Goal: Transaction & Acquisition: Subscribe to service/newsletter

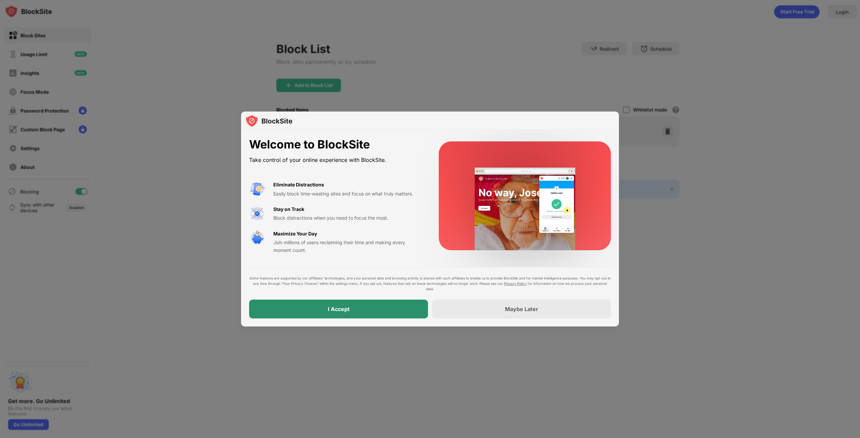
click at [363, 311] on div "I Accept" at bounding box center [338, 309] width 179 height 19
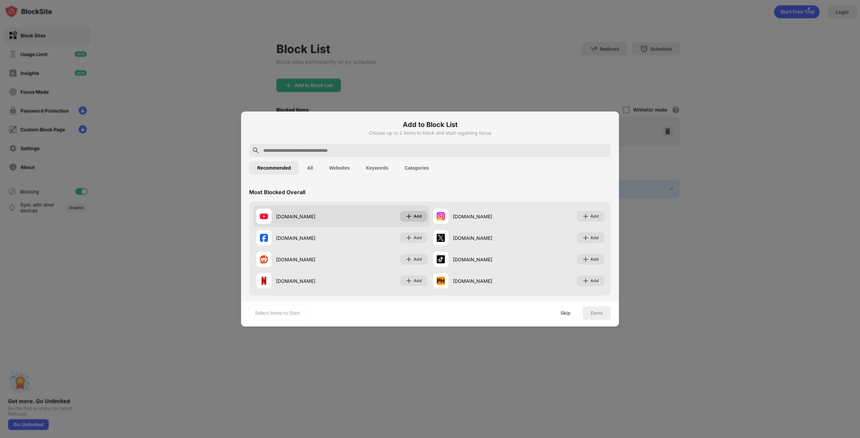
drag, startPoint x: 412, startPoint y: 214, endPoint x: 418, endPoint y: 211, distance: 6.9
click at [413, 214] on div "Add" at bounding box center [417, 216] width 8 height 7
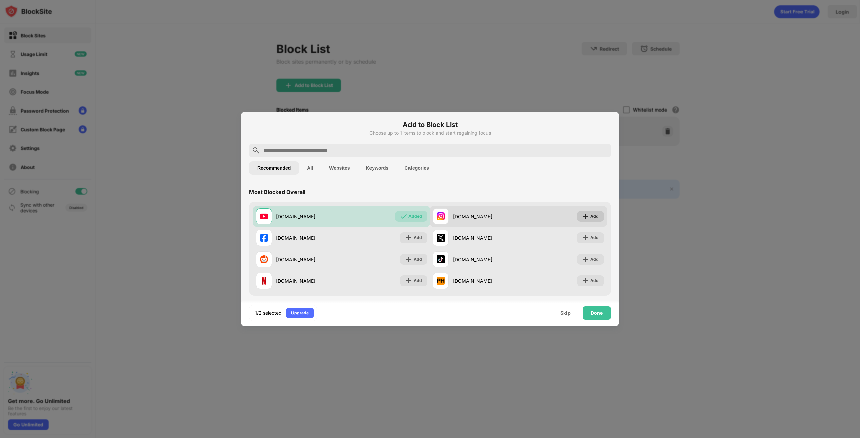
click at [594, 214] on div "Add" at bounding box center [590, 216] width 27 height 11
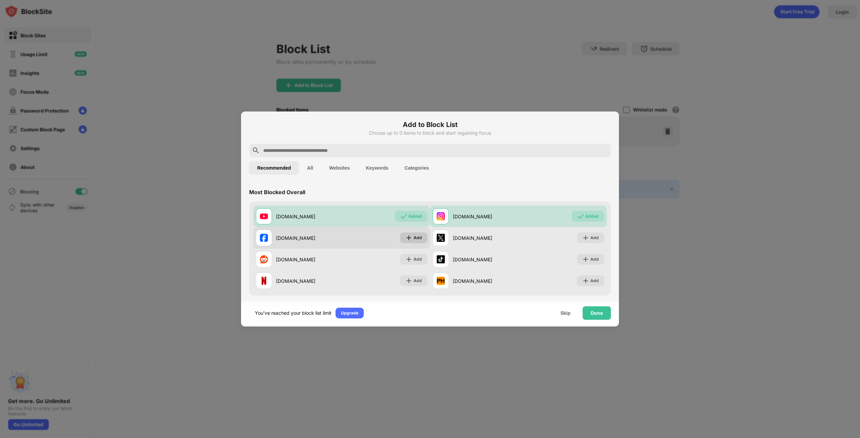
click at [406, 241] on img at bounding box center [408, 238] width 7 height 7
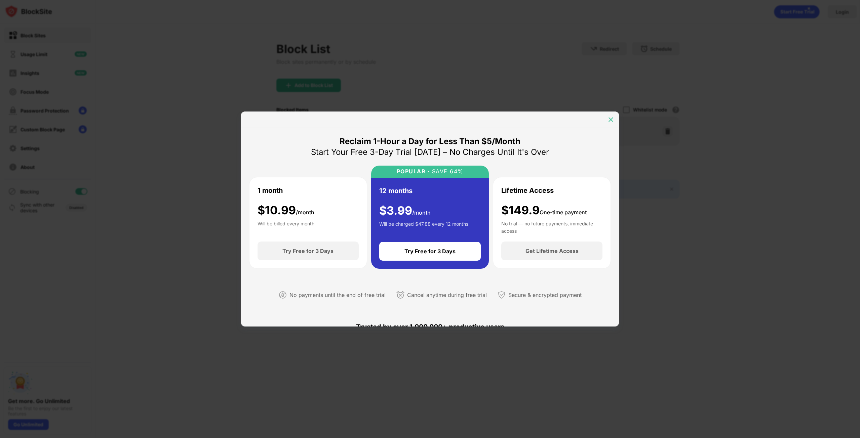
click at [612, 120] on img at bounding box center [610, 119] width 7 height 7
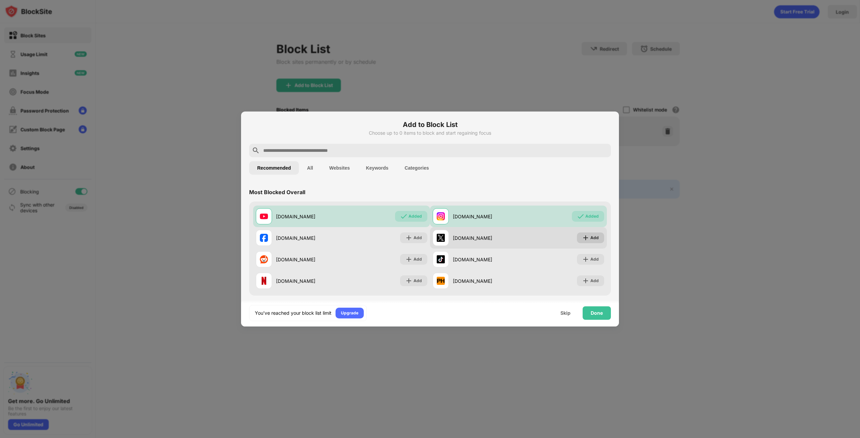
click at [592, 238] on div "Add" at bounding box center [594, 238] width 8 height 7
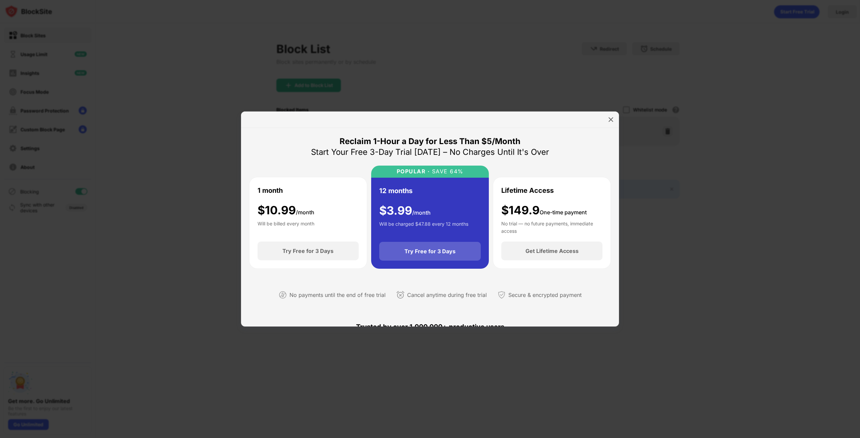
click at [439, 252] on div "Try Free for 3 Days" at bounding box center [429, 251] width 51 height 7
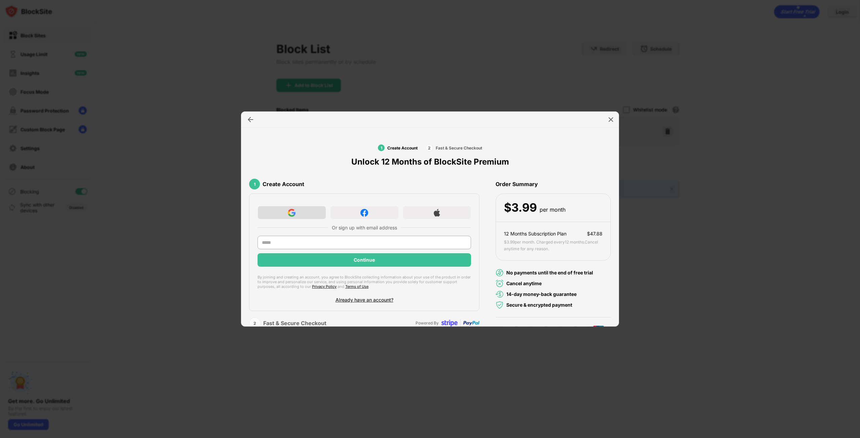
click at [295, 212] on div at bounding box center [291, 212] width 69 height 13
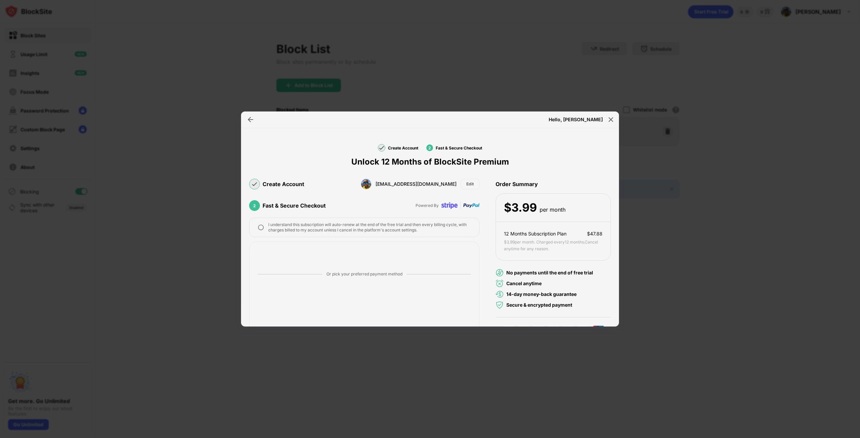
scroll to position [101, 0]
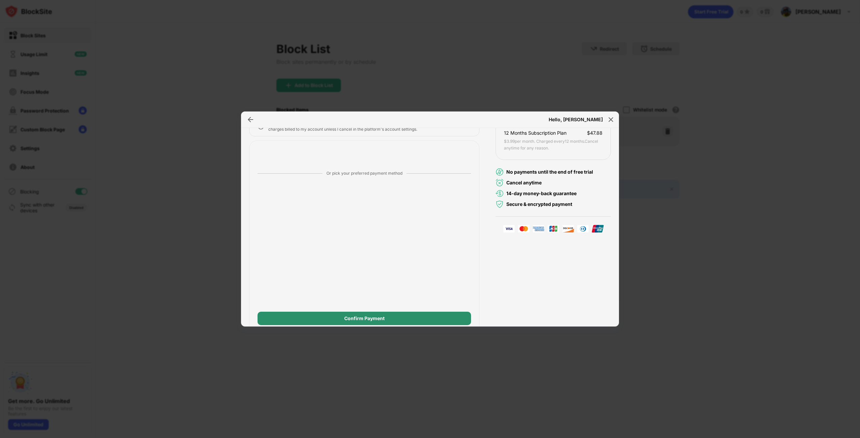
drag, startPoint x: 370, startPoint y: 319, endPoint x: 374, endPoint y: 319, distance: 3.7
click at [370, 319] on div "Confirm Payment" at bounding box center [364, 318] width 40 height 5
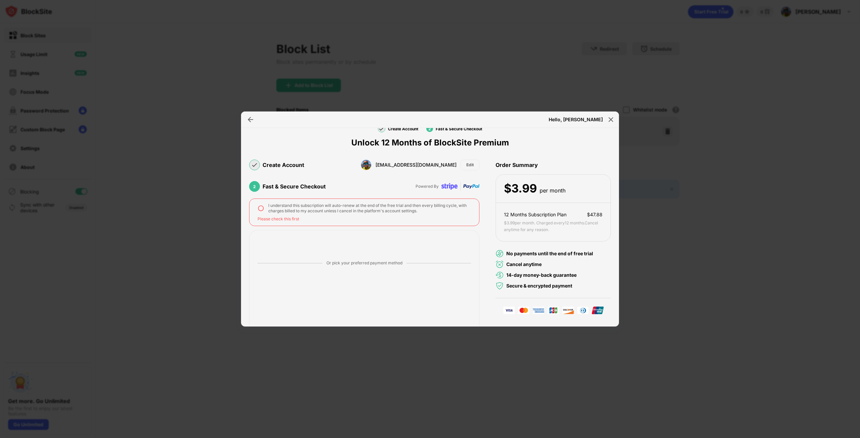
scroll to position [0, 0]
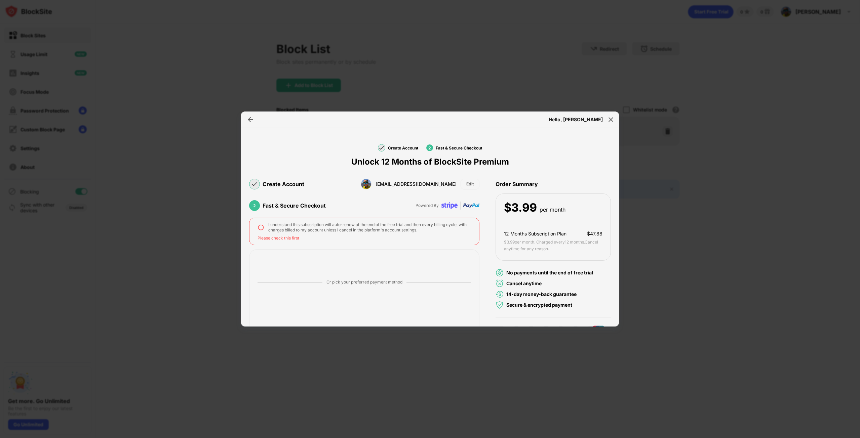
click at [260, 229] on img at bounding box center [260, 227] width 7 height 7
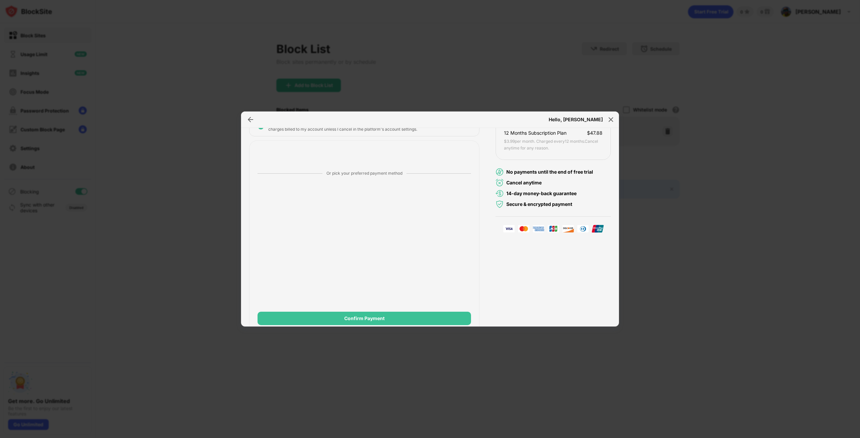
scroll to position [112, 0]
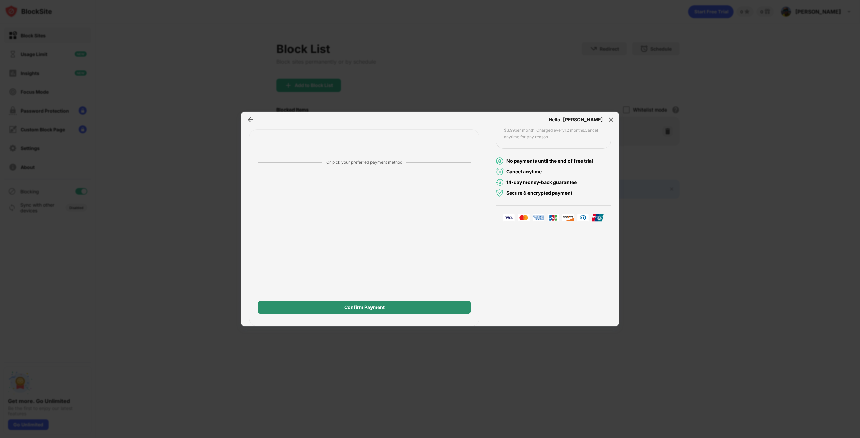
click at [410, 309] on div "Confirm Payment" at bounding box center [363, 307] width 213 height 13
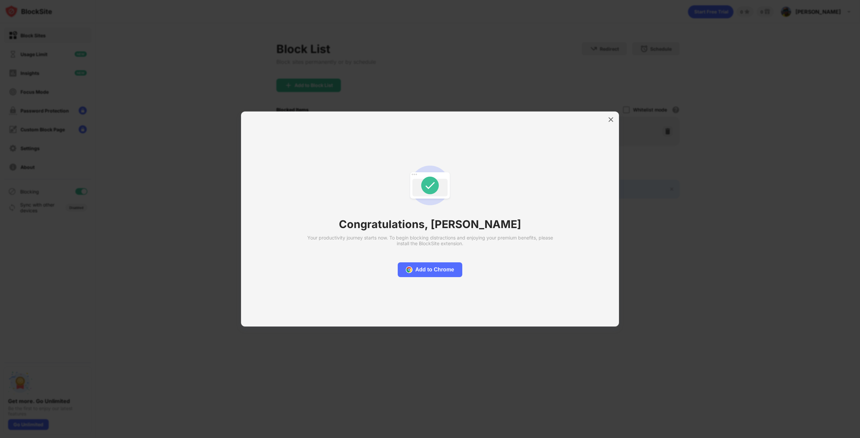
scroll to position [0, 0]
click at [457, 269] on div "Get Started" at bounding box center [429, 269] width 95 height 13
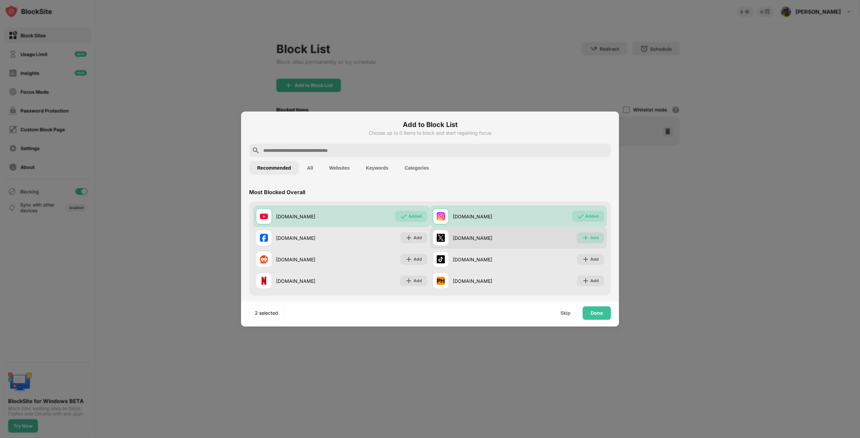
click at [590, 237] on div "Add" at bounding box center [594, 238] width 8 height 7
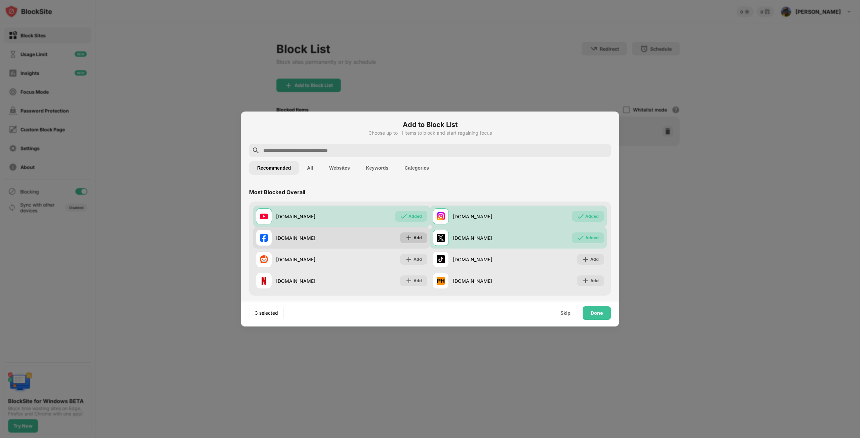
click at [416, 241] on div "Add" at bounding box center [417, 238] width 8 height 7
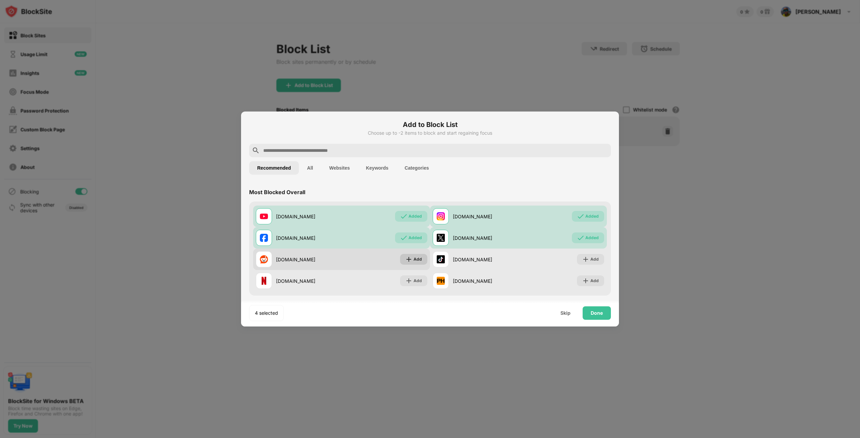
click at [408, 260] on img at bounding box center [408, 259] width 7 height 7
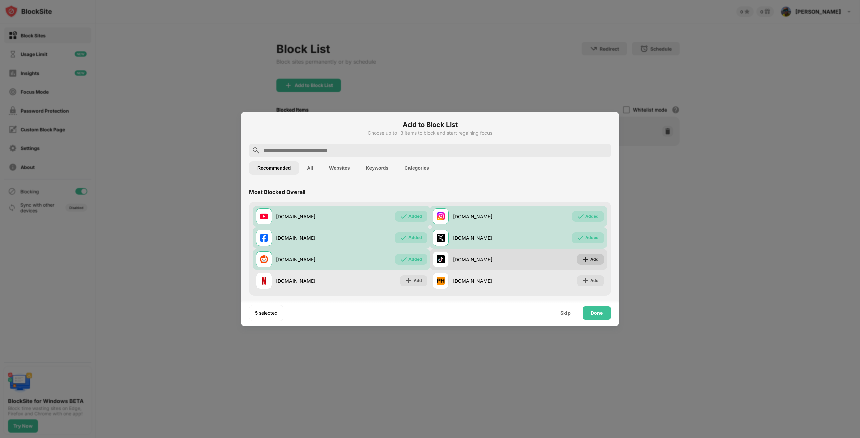
click at [592, 262] on div "Add" at bounding box center [594, 259] width 8 height 7
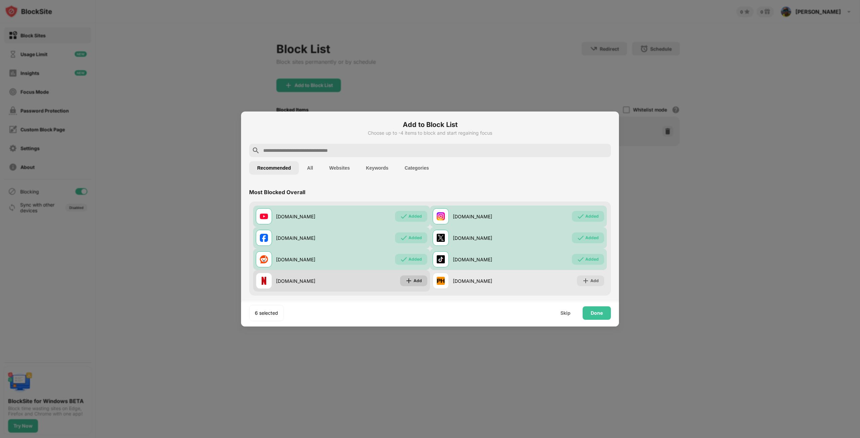
click at [413, 281] on div "Add" at bounding box center [417, 281] width 8 height 7
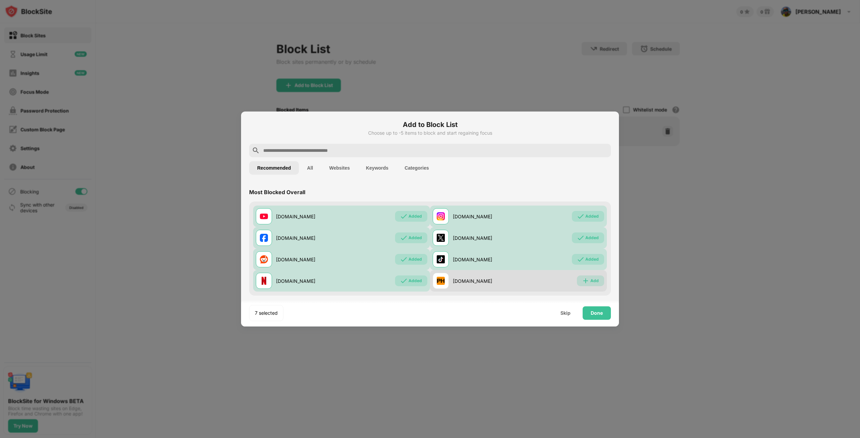
click at [582, 280] on img at bounding box center [585, 281] width 7 height 7
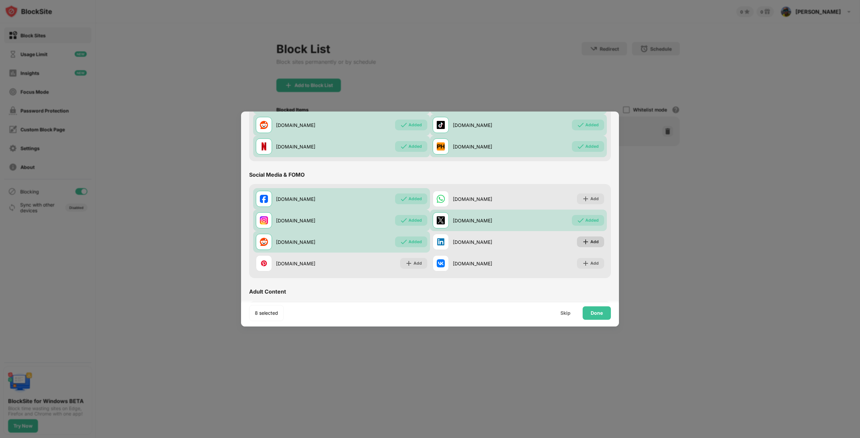
scroll to position [168, 0]
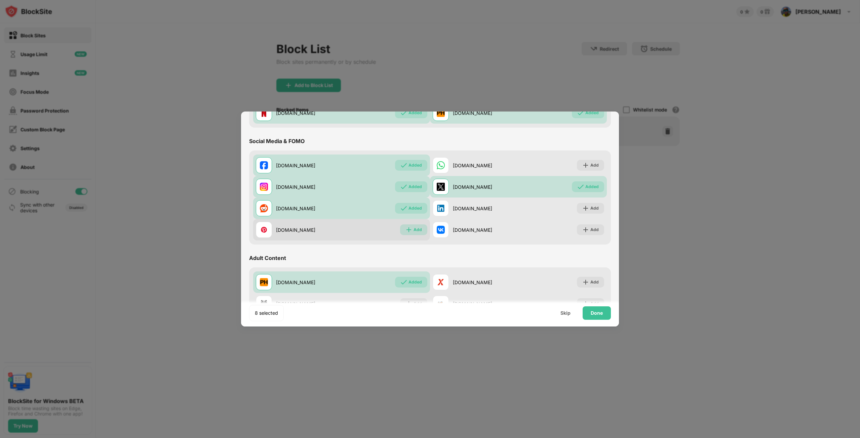
click at [415, 231] on div "Add" at bounding box center [417, 230] width 8 height 7
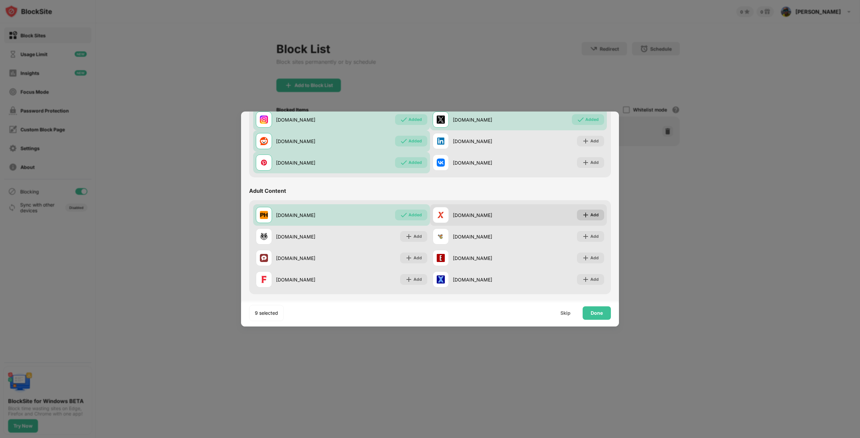
click at [595, 213] on div "Add" at bounding box center [590, 215] width 27 height 11
click at [423, 237] on div "Add" at bounding box center [413, 236] width 27 height 11
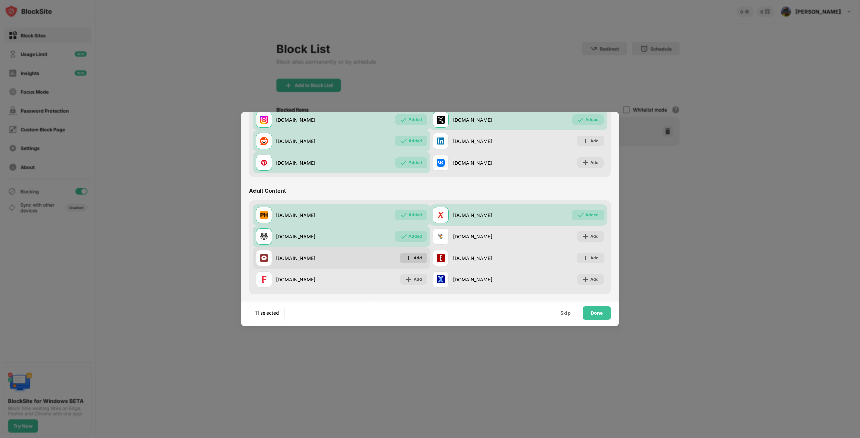
click at [416, 260] on div "Add" at bounding box center [417, 258] width 8 height 7
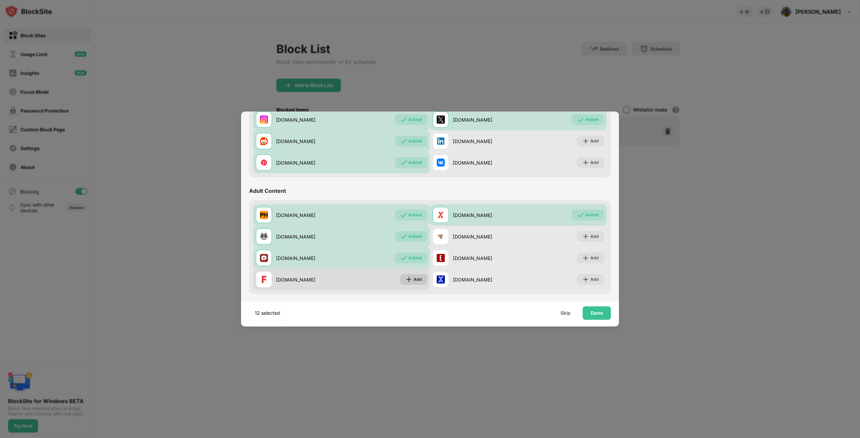
click at [413, 278] on div "Add" at bounding box center [417, 279] width 8 height 7
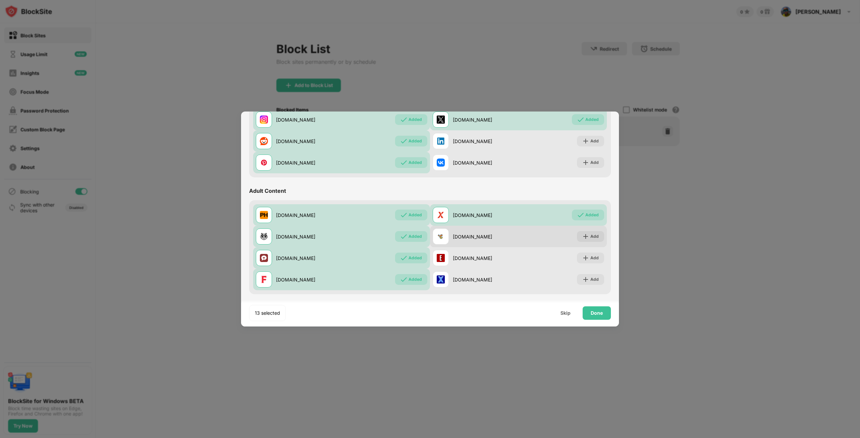
click at [593, 236] on div "Add" at bounding box center [594, 236] width 8 height 7
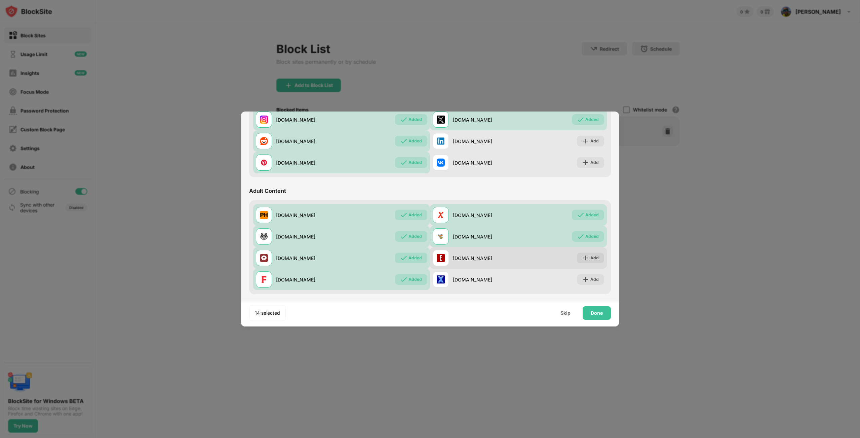
click at [590, 257] on div "Add" at bounding box center [594, 258] width 8 height 7
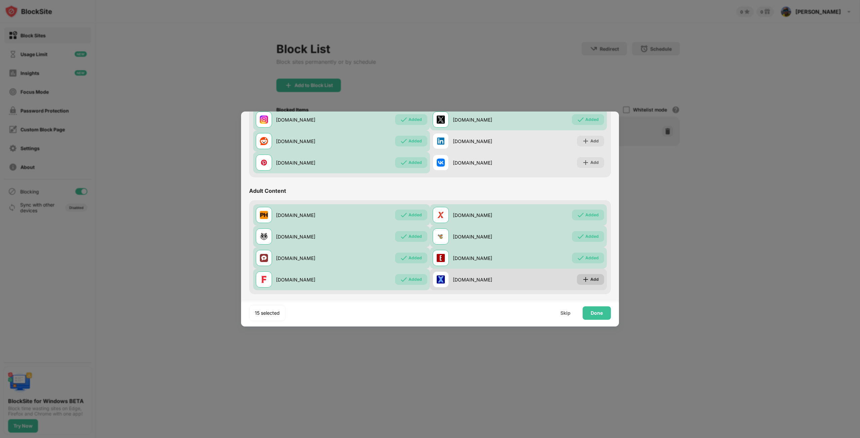
click at [590, 279] on div "Add" at bounding box center [594, 279] width 8 height 7
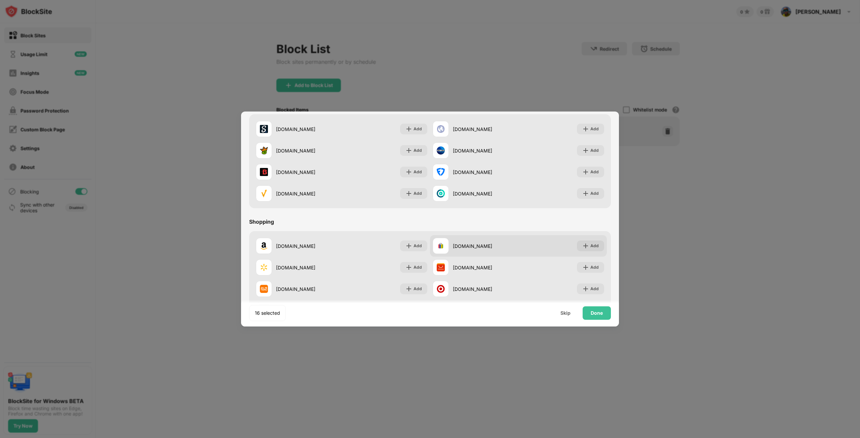
scroll to position [705, 0]
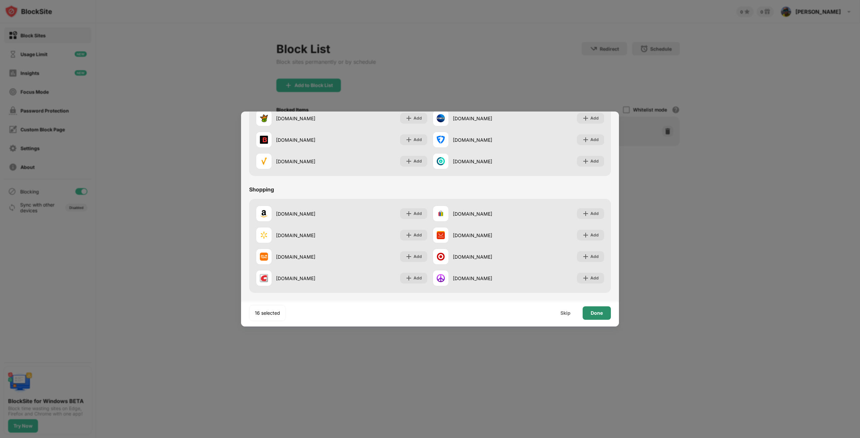
click at [594, 314] on div "Done" at bounding box center [597, 313] width 12 height 5
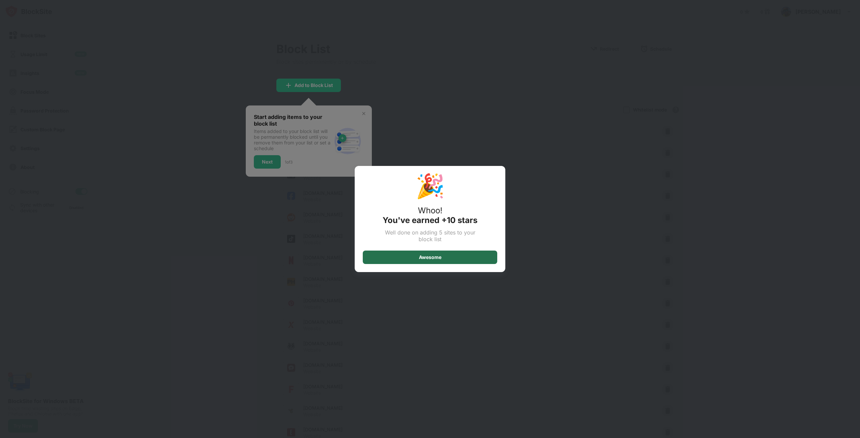
click at [446, 256] on div "Awesome" at bounding box center [430, 257] width 134 height 13
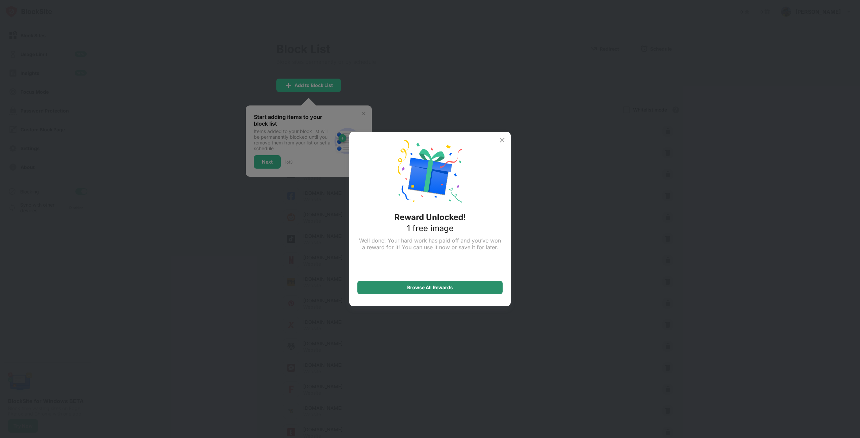
click at [430, 291] on div "Browse All Rewards" at bounding box center [429, 287] width 145 height 13
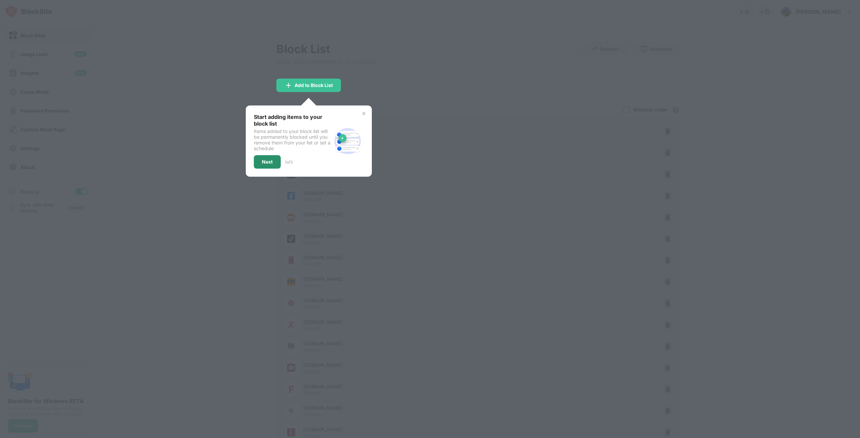
click at [262, 163] on div "Next" at bounding box center [267, 161] width 11 height 5
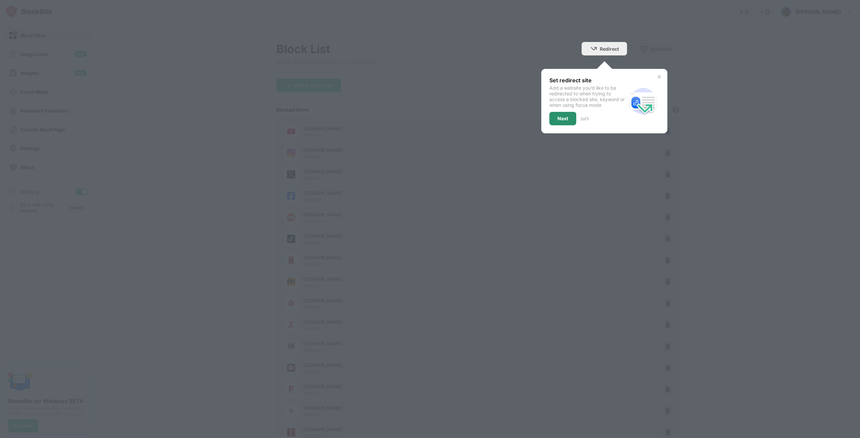
click at [562, 118] on div "Next" at bounding box center [562, 118] width 11 height 5
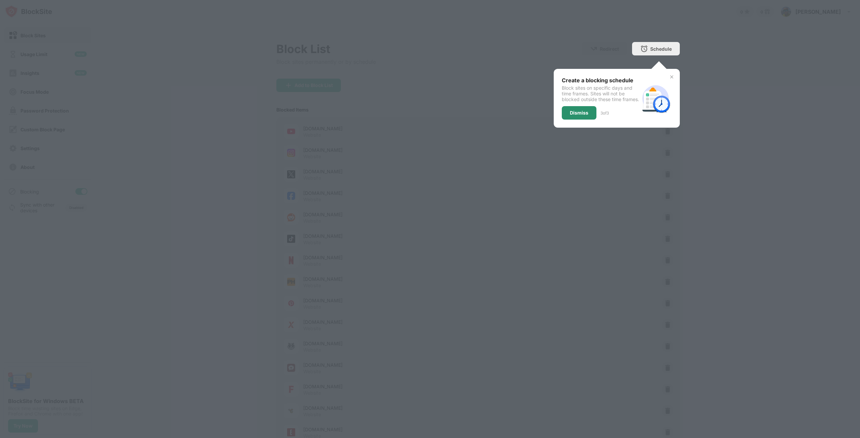
click at [579, 116] on div "Dismiss" at bounding box center [579, 112] width 18 height 5
